Goal: Task Accomplishment & Management: Manage account settings

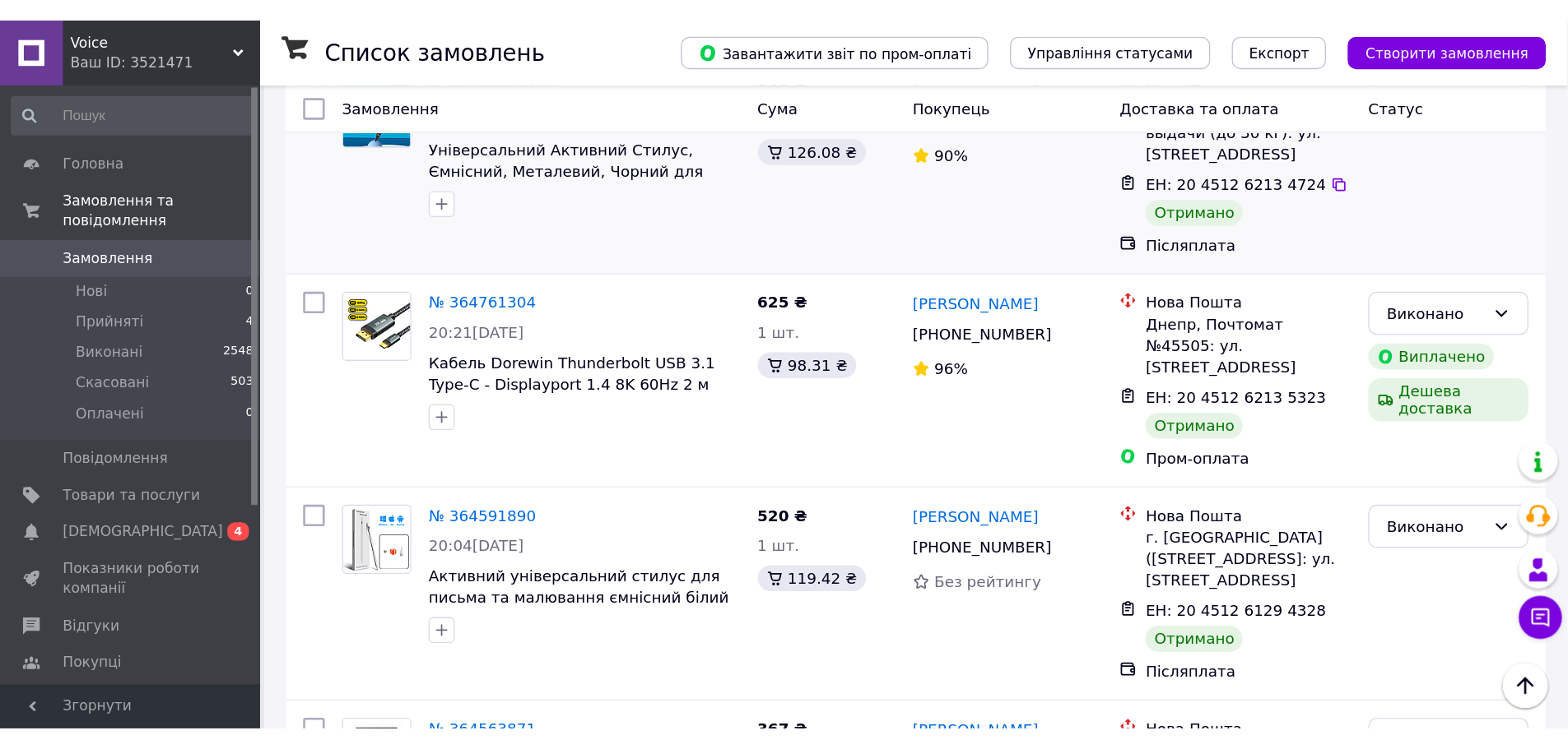
scroll to position [3867, 0]
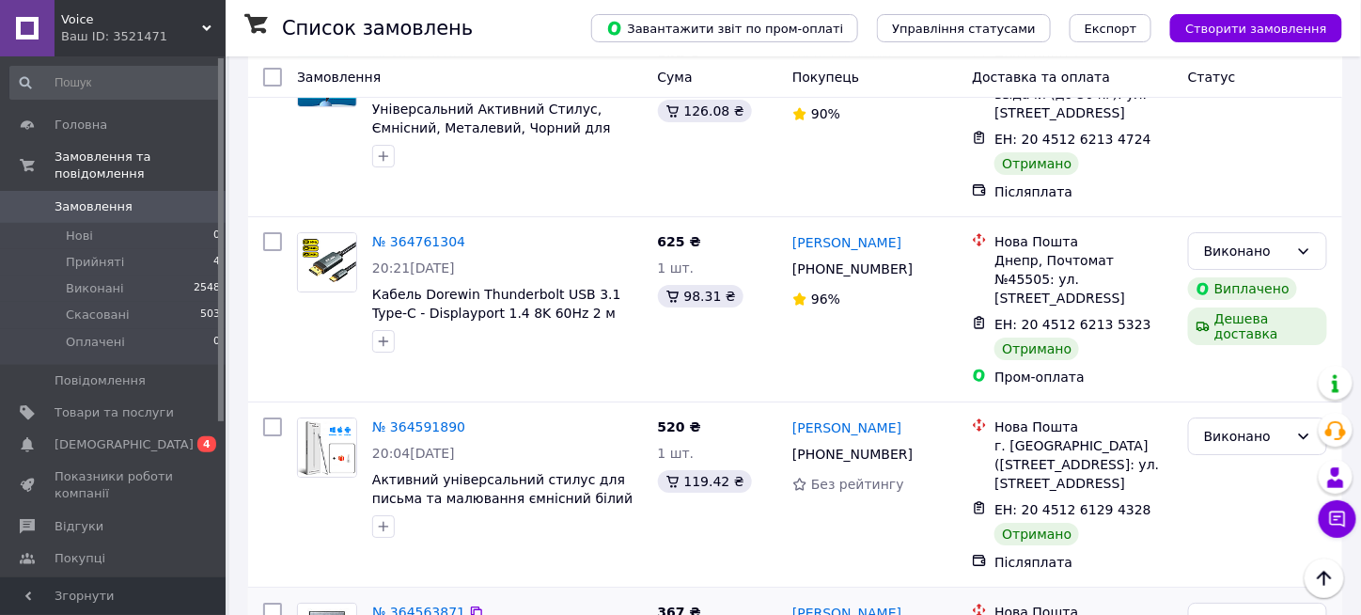
drag, startPoint x: 881, startPoint y: 161, endPoint x: 840, endPoint y: 170, distance: 42.4
click at [839, 601] on div "[PERSON_NAME]" at bounding box center [875, 613] width 168 height 24
drag, startPoint x: 898, startPoint y: 162, endPoint x: 836, endPoint y: 163, distance: 62.1
click at [836, 601] on div "[PERSON_NAME]" at bounding box center [875, 613] width 168 height 24
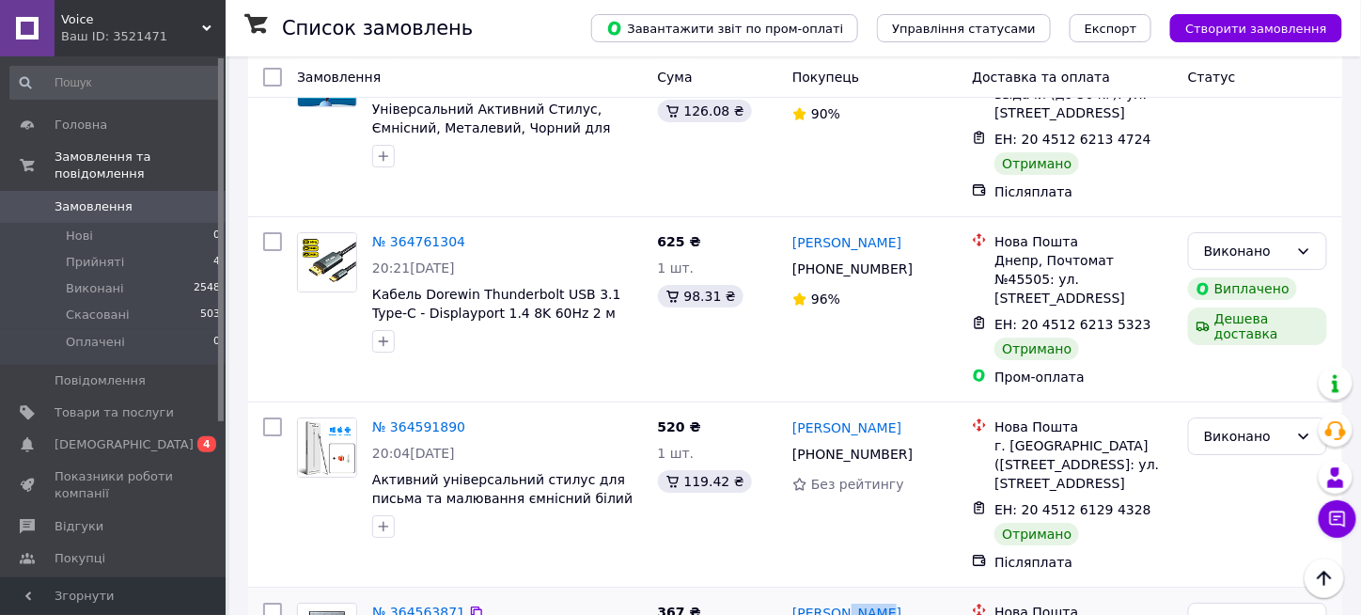
copy link "Єжова"
drag, startPoint x: 787, startPoint y: 163, endPoint x: 829, endPoint y: 165, distance: 42.3
copy link "Тетяна"
drag, startPoint x: 995, startPoint y: 182, endPoint x: 1045, endPoint y: 183, distance: 50.8
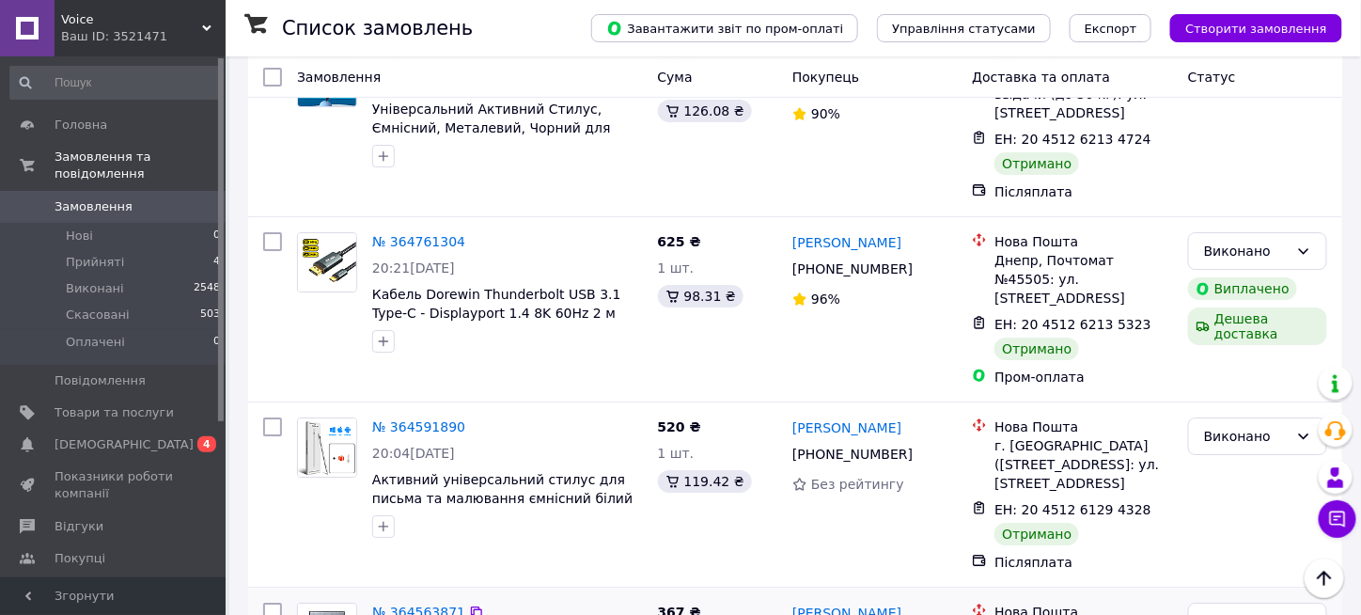
copy div "Харьков"
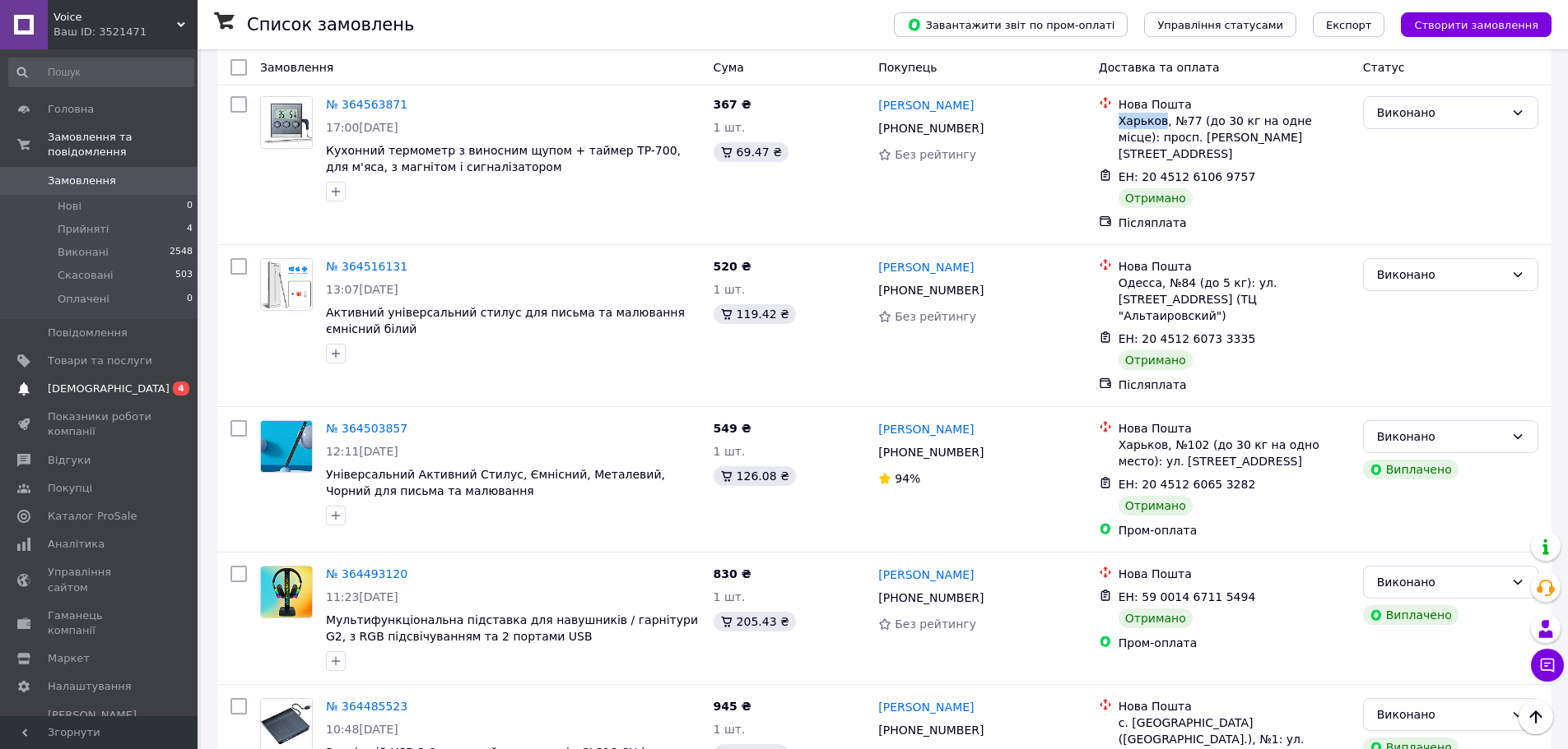
click at [51, 382] on span "[DEMOGRAPHIC_DATA]" at bounding box center [109, 388] width 122 height 15
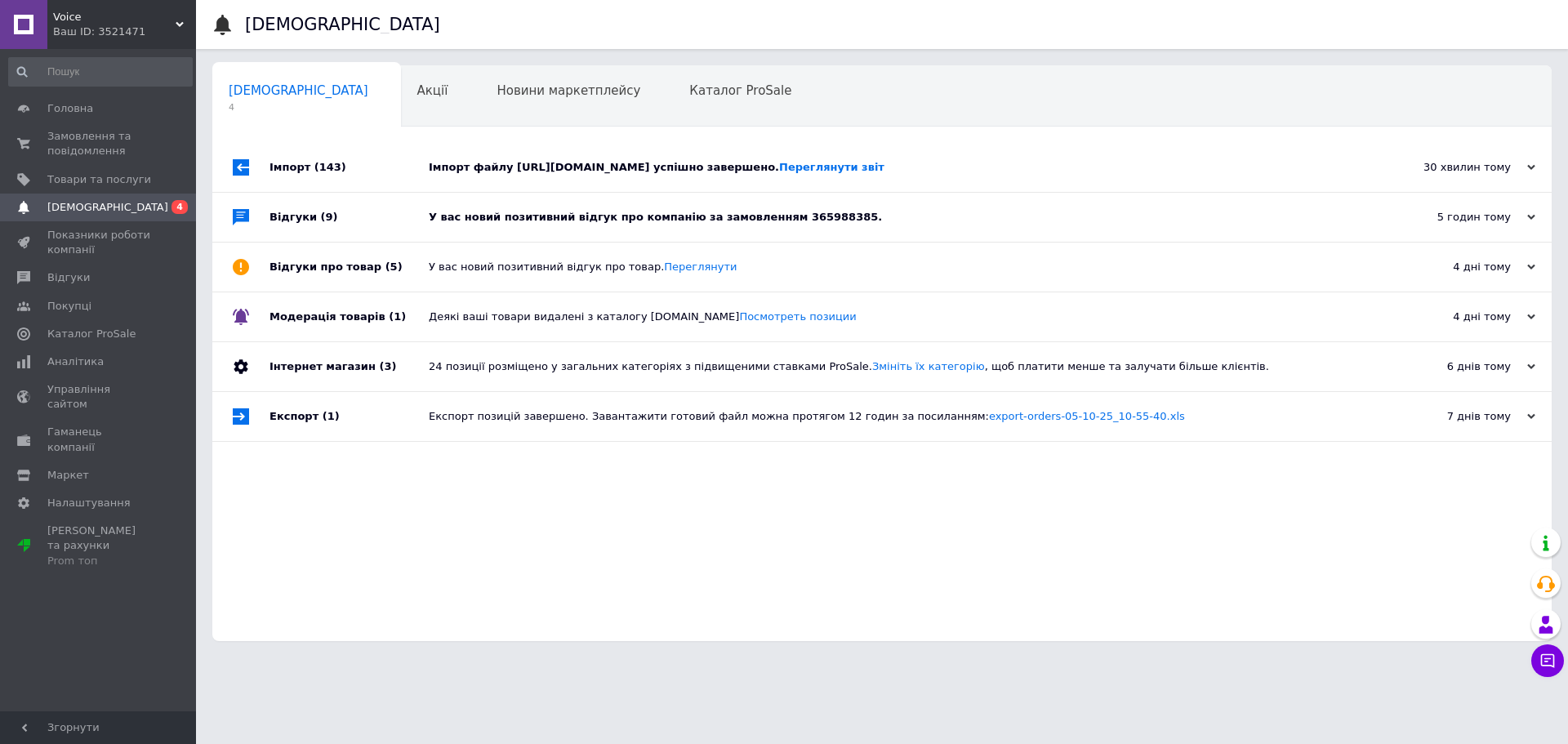
click at [575, 242] on div "У вас новий позитивний відгук про компанію за замовленням 365988385." at bounding box center [901, 217] width 943 height 49
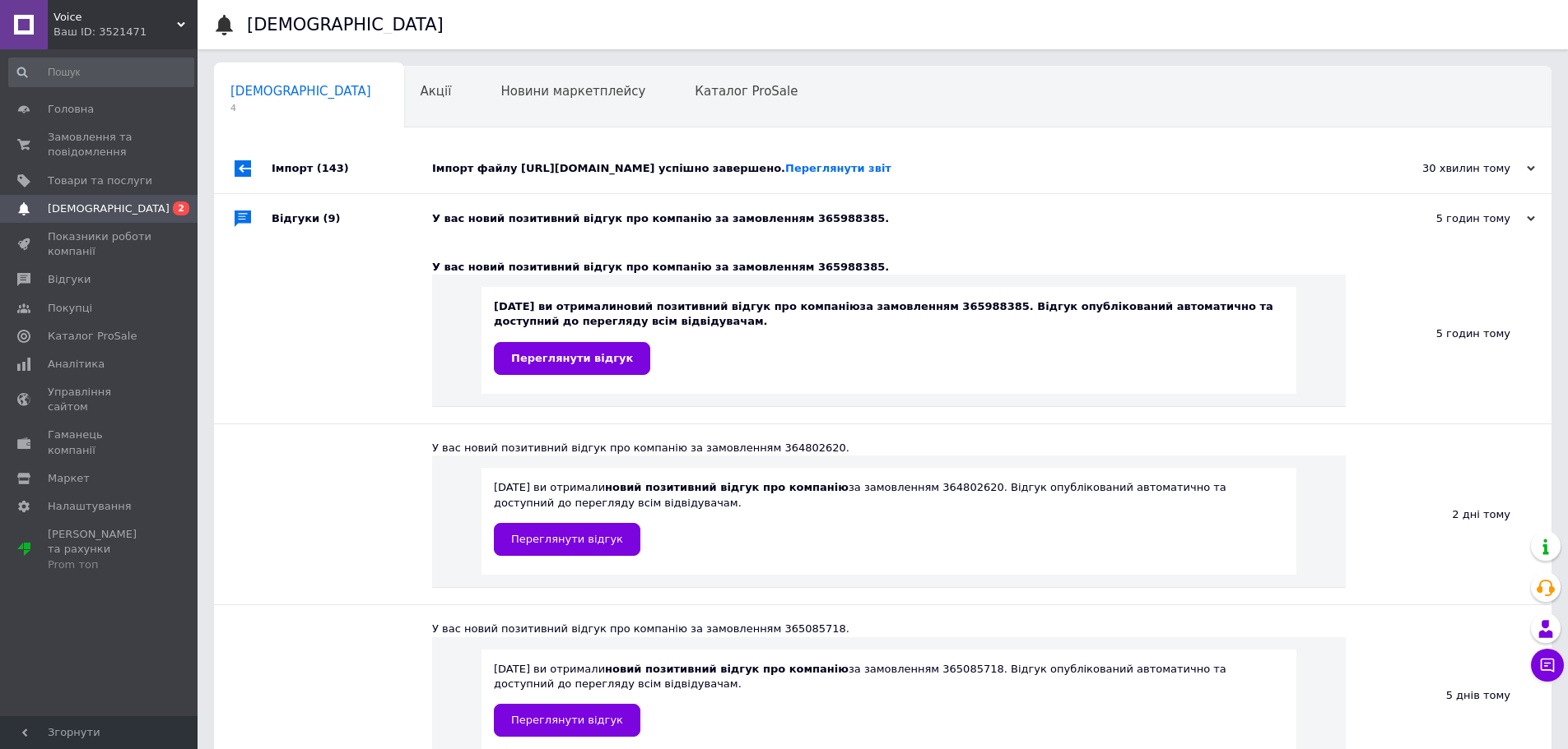
click at [594, 227] on div "У вас новий позитивний відгук про компанію за замовленням 365988385." at bounding box center [902, 219] width 939 height 15
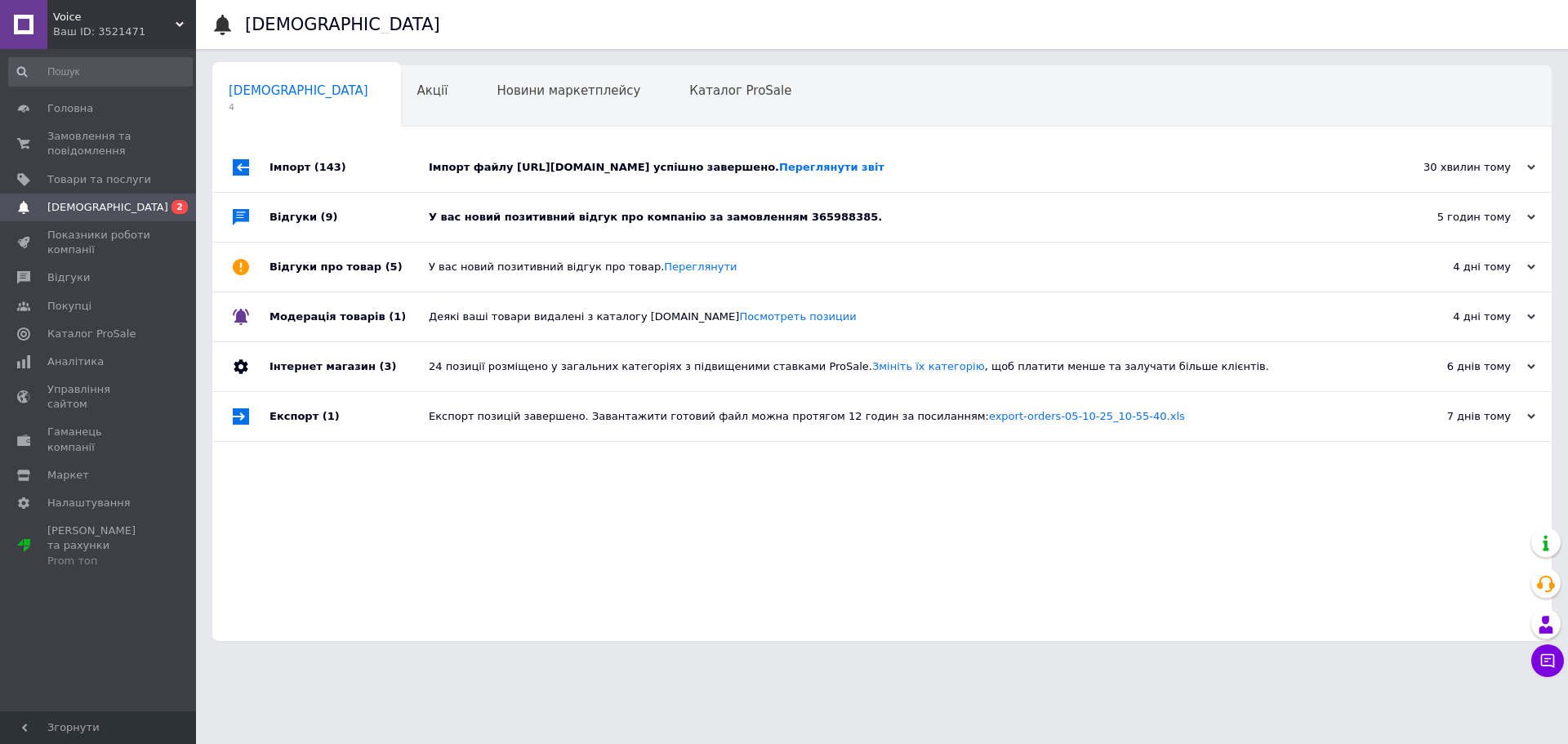
click at [572, 175] on div "Імпорт файлу https://topstor.com.ua/yandex_market.xml?hash_tag=9de98f22c72284f8…" at bounding box center [901, 167] width 943 height 15
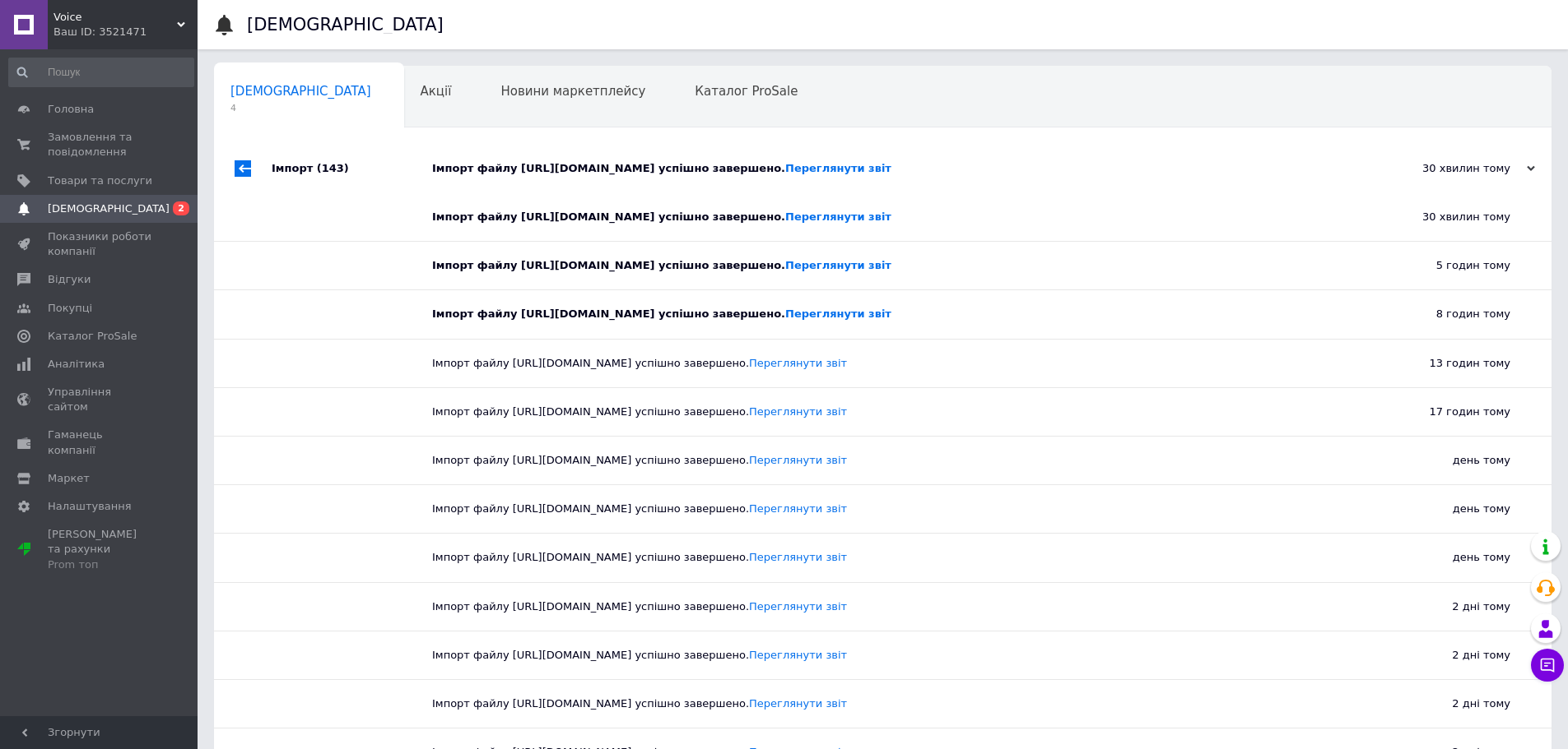
drag, startPoint x: 580, startPoint y: 194, endPoint x: 525, endPoint y: 180, distance: 56.8
click at [570, 176] on div "Імпорт файлу https://topstor.com.ua/yandex_market.xml?hash_tag=9de98f22c72284f8…" at bounding box center [902, 168] width 939 height 15
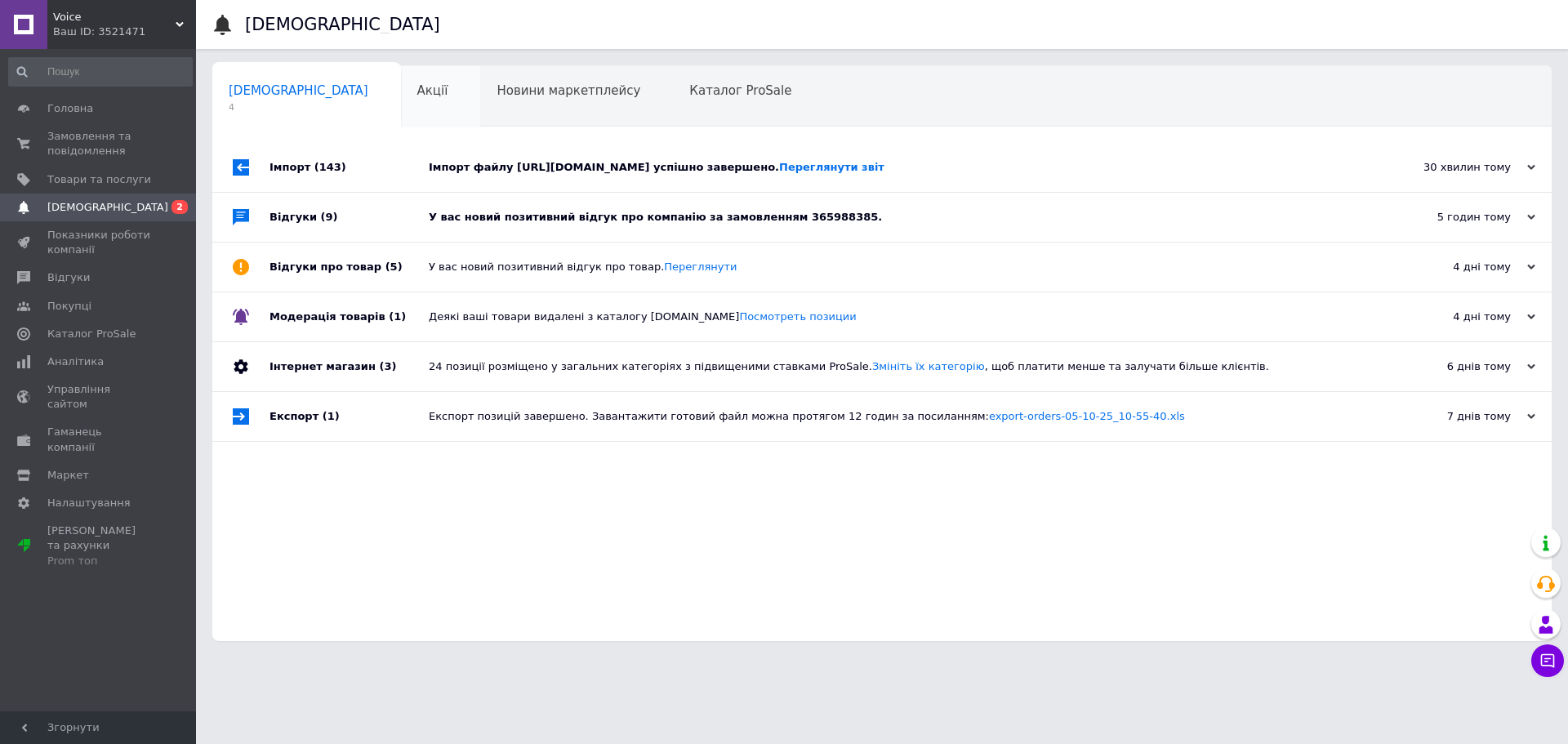
click at [401, 79] on div "Акції 0" at bounding box center [441, 96] width 80 height 62
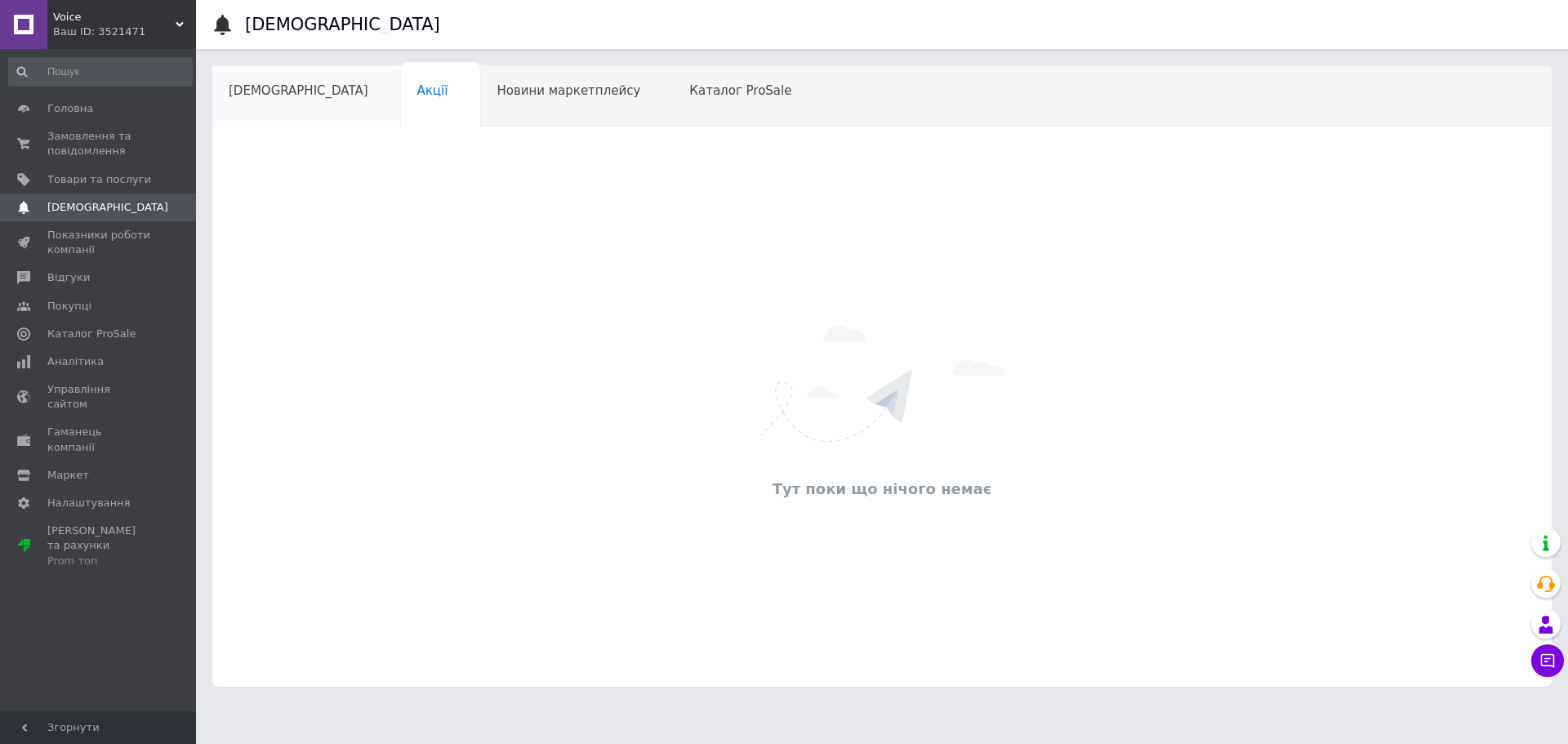
click at [275, 94] on span "[DEMOGRAPHIC_DATA]" at bounding box center [298, 90] width 140 height 15
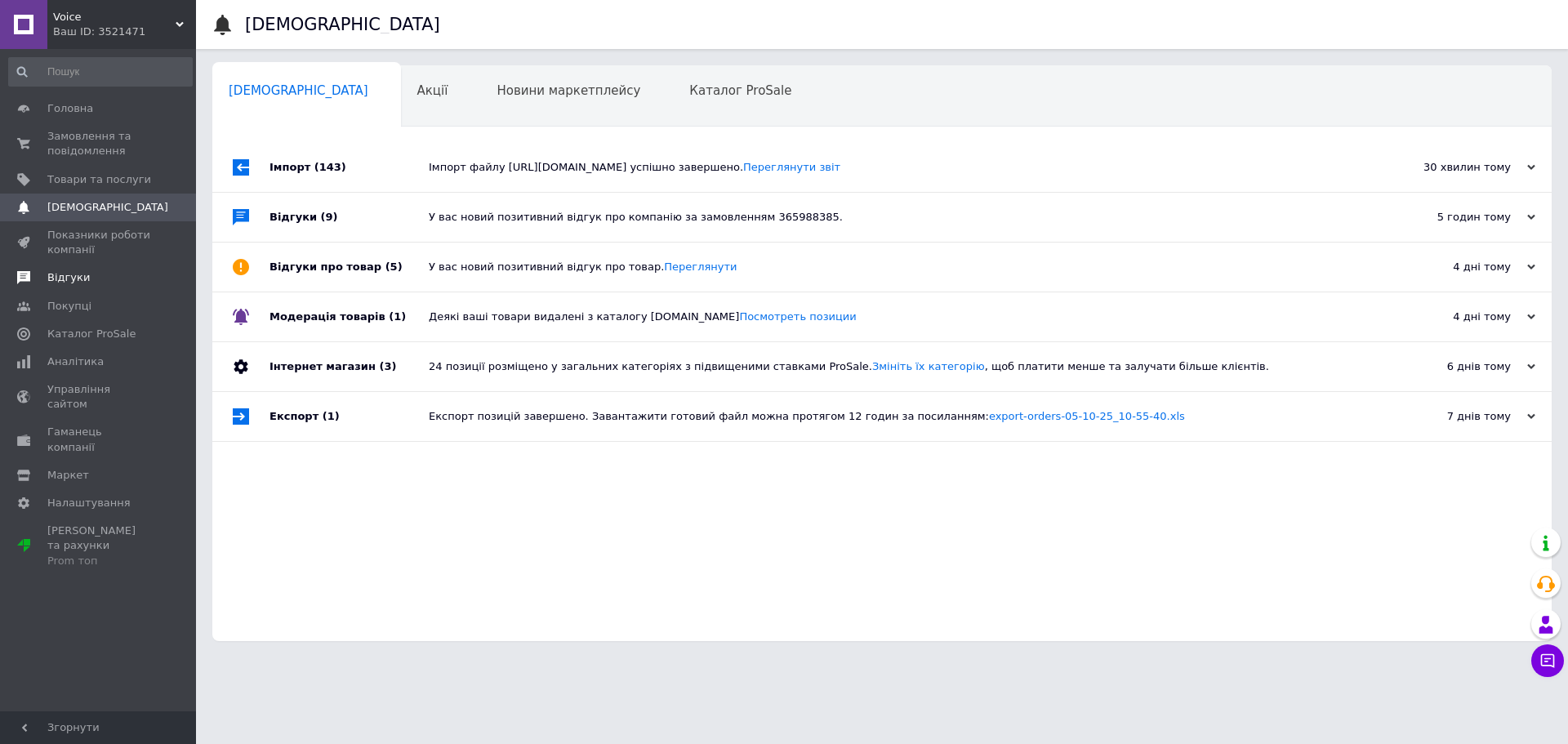
click at [68, 282] on span "Відгуки" at bounding box center [69, 277] width 43 height 15
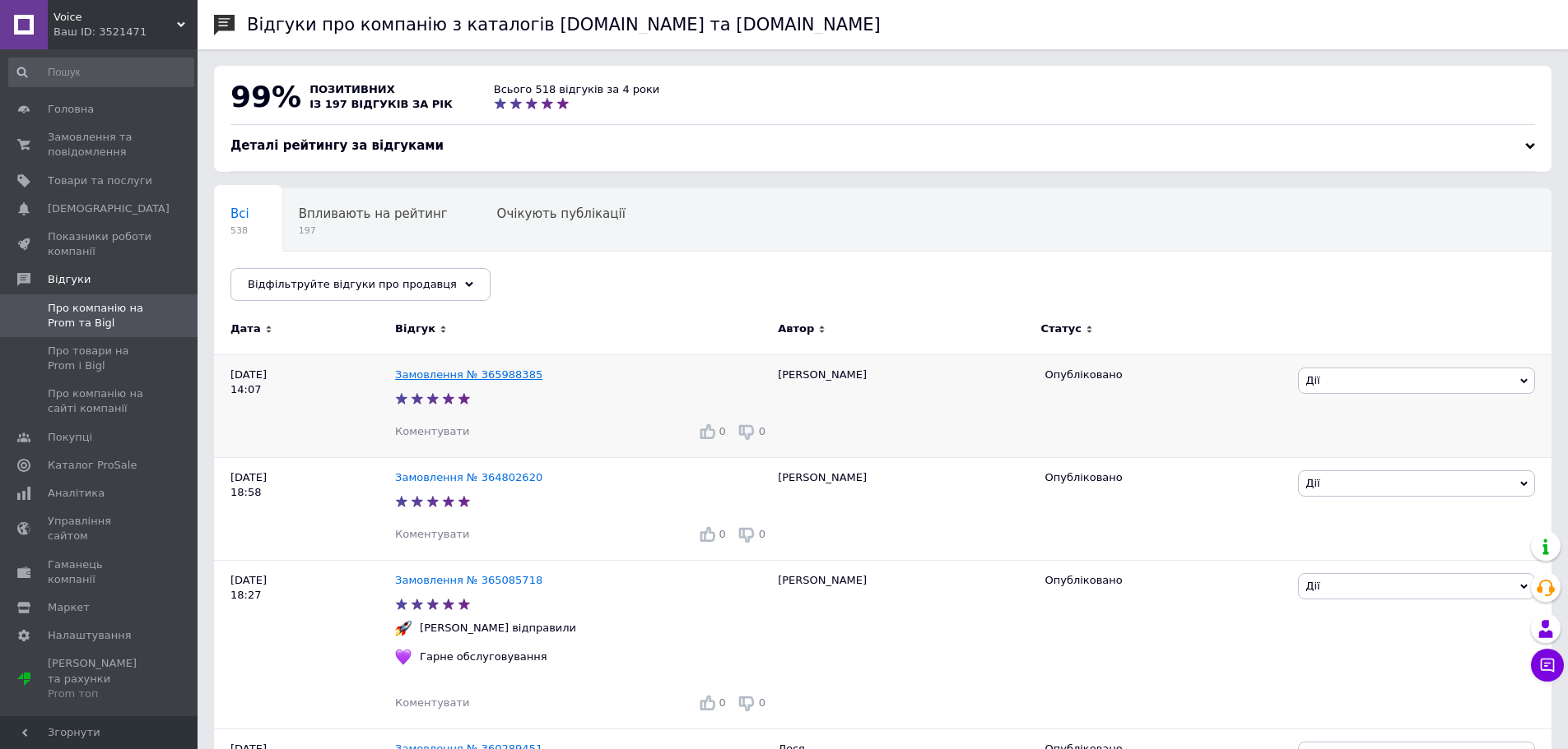
click at [498, 374] on link "Замовлення № 365988385" at bounding box center [468, 374] width 147 height 12
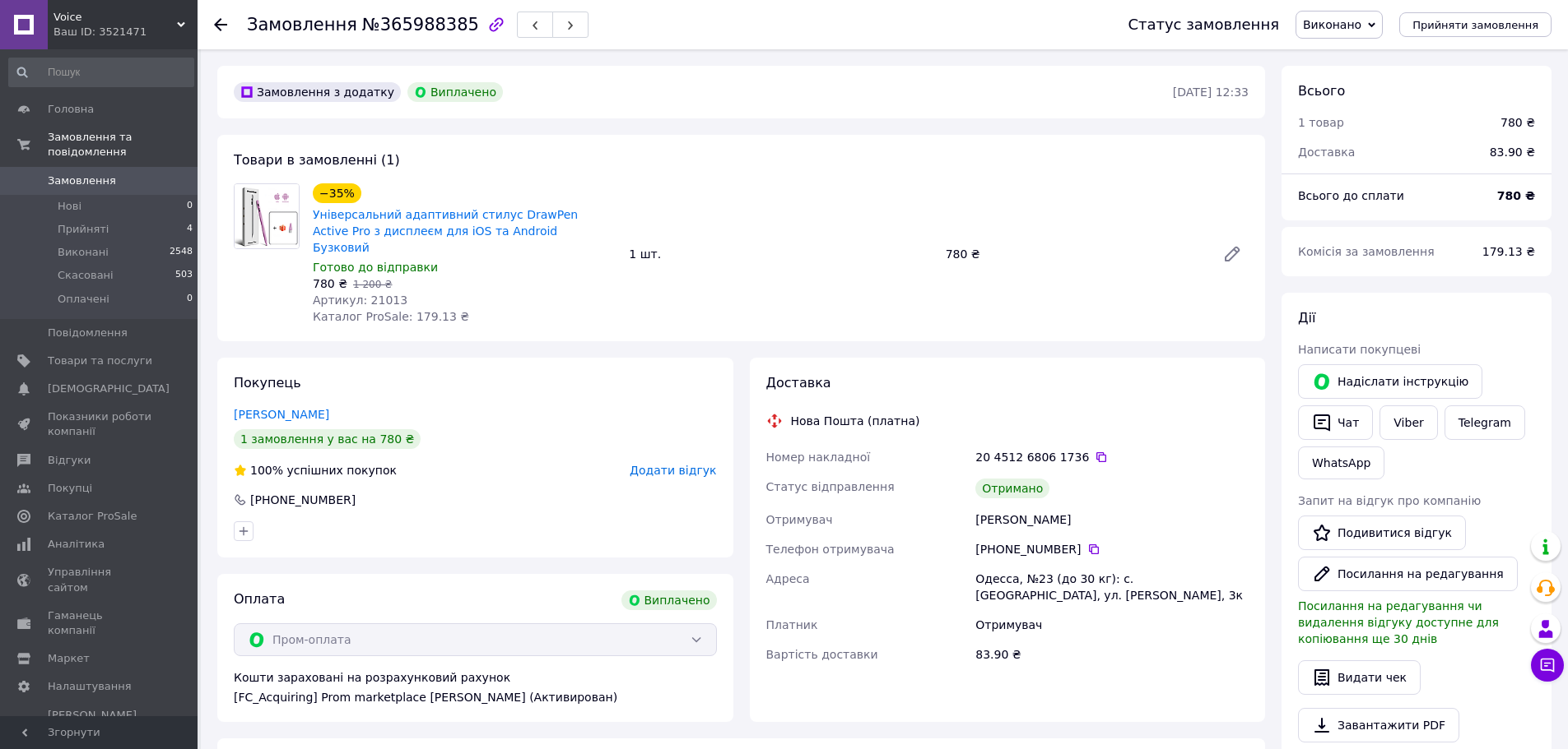
click at [73, 173] on span "Замовлення" at bounding box center [82, 180] width 68 height 15
